Goal: Find specific page/section: Find specific page/section

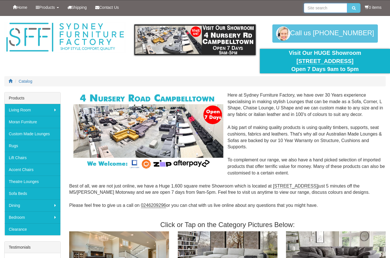
click at [328, 7] on input "search" at bounding box center [325, 8] width 43 height 10
type input "Moran Bugatti"
click at [353, 8] on button "submit" at bounding box center [354, 8] width 13 height 10
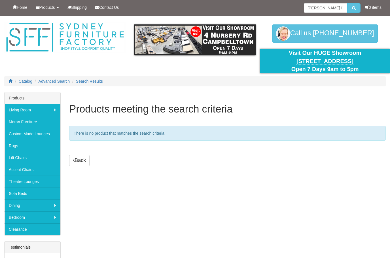
click at [26, 126] on link "Moran Furniture" at bounding box center [33, 122] width 56 height 12
click at [21, 230] on link "Clearance" at bounding box center [33, 229] width 56 height 12
